Goal: Navigation & Orientation: Find specific page/section

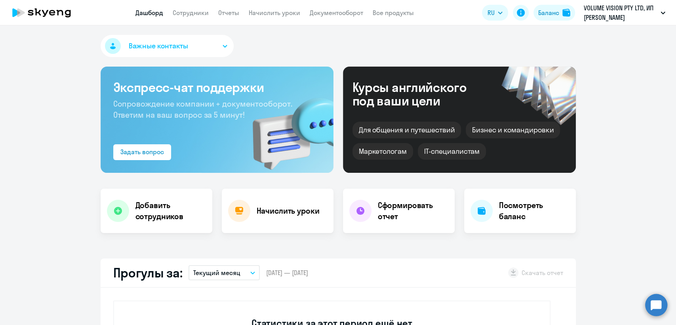
click at [343, 17] on app-header "Дашборд Сотрудники Отчеты Начислить уроки Документооборот Все продукты Дашборд …" at bounding box center [338, 12] width 676 height 25
click at [345, 12] on link "Документооборот" at bounding box center [336, 13] width 53 height 8
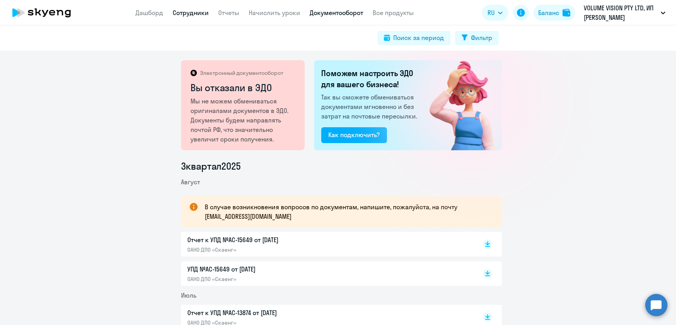
click at [194, 16] on link "Сотрудники" at bounding box center [191, 13] width 36 height 8
select select "30"
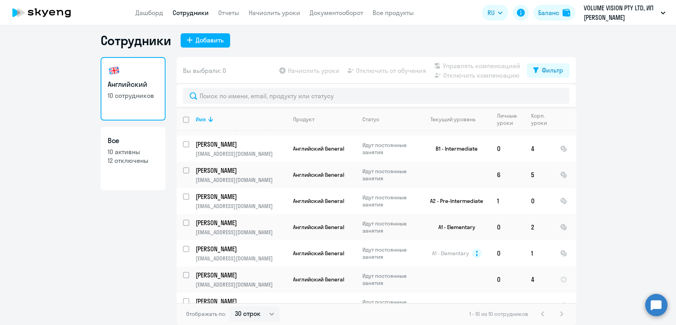
scroll to position [89, 0]
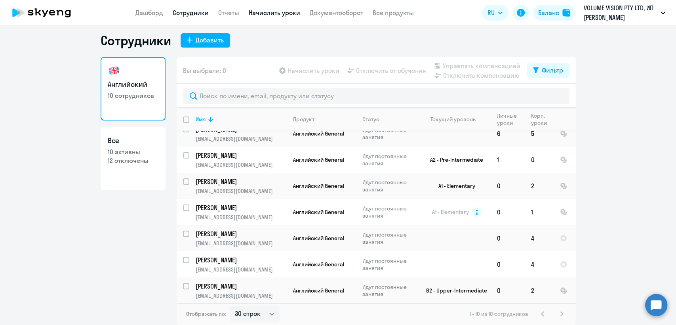
click at [276, 16] on link "Начислить уроки" at bounding box center [274, 13] width 51 height 8
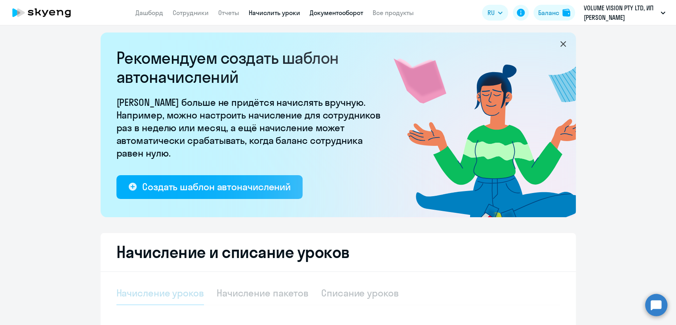
click at [333, 15] on link "Документооборот" at bounding box center [336, 13] width 53 height 8
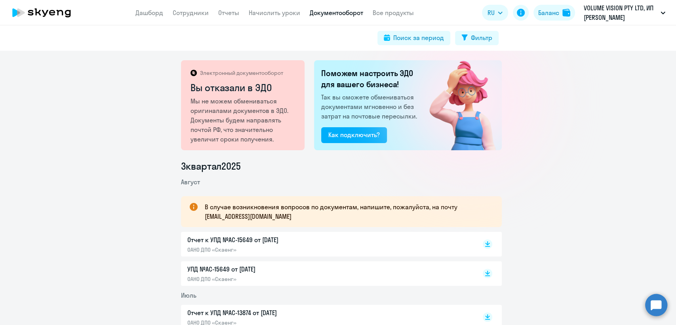
click at [282, 272] on p "УПД №AC-15649 от [DATE]" at bounding box center [270, 269] width 166 height 10
drag, startPoint x: 579, startPoint y: 76, endPoint x: 569, endPoint y: 68, distance: 12.9
click at [579, 76] on div "Электронный документооборот Вы отказали в ЭДО Мы не можем обмениваться оригинал…" at bounding box center [338, 188] width 676 height 274
click at [544, 10] on div "Баланс" at bounding box center [548, 13] width 21 height 10
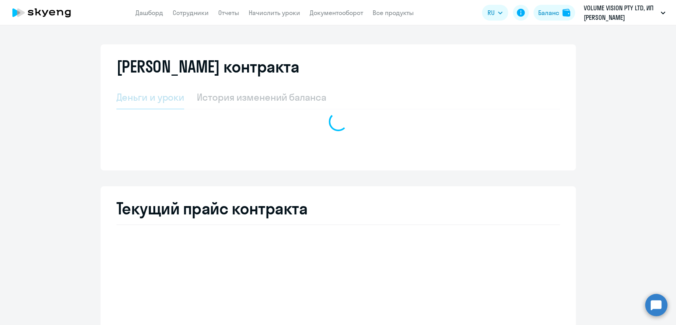
select select "english_adult_not_native_speaker"
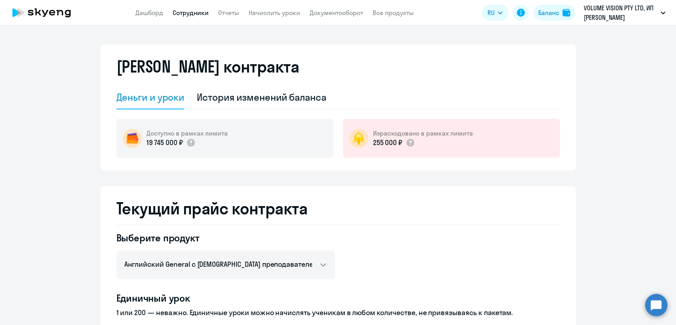
click at [195, 13] on link "Сотрудники" at bounding box center [191, 13] width 36 height 8
select select "30"
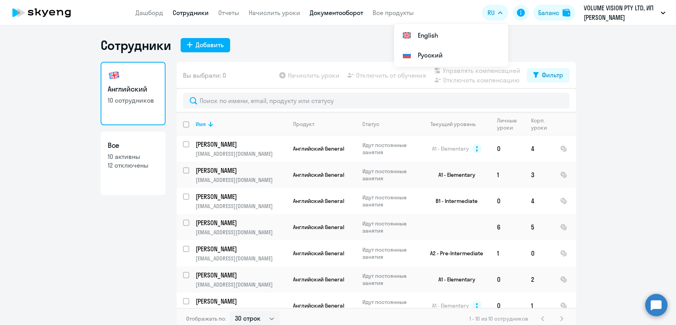
click at [329, 10] on link "Документооборот" at bounding box center [336, 13] width 53 height 8
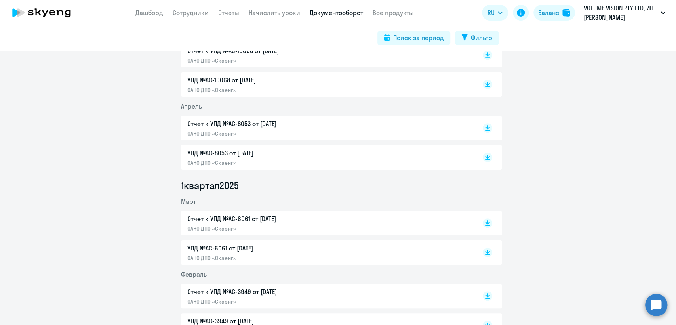
scroll to position [528, 0]
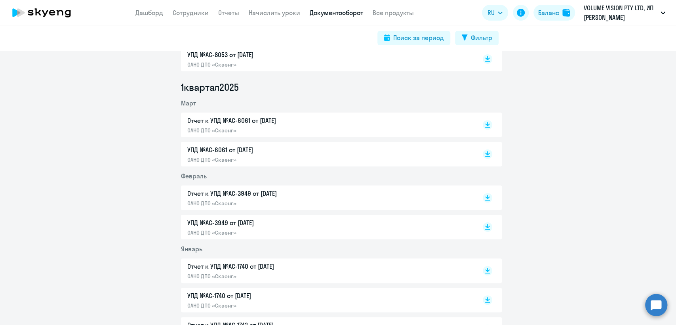
select select "30"
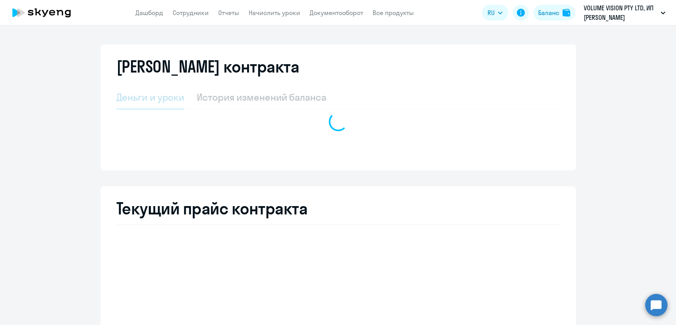
select select "english_adult_not_native_speaker"
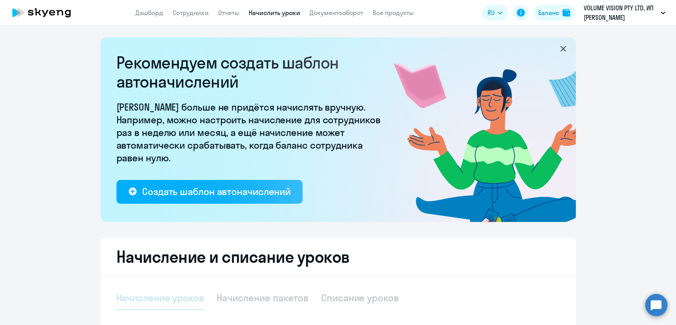
select select "10"
